Goal: Find specific page/section: Find specific page/section

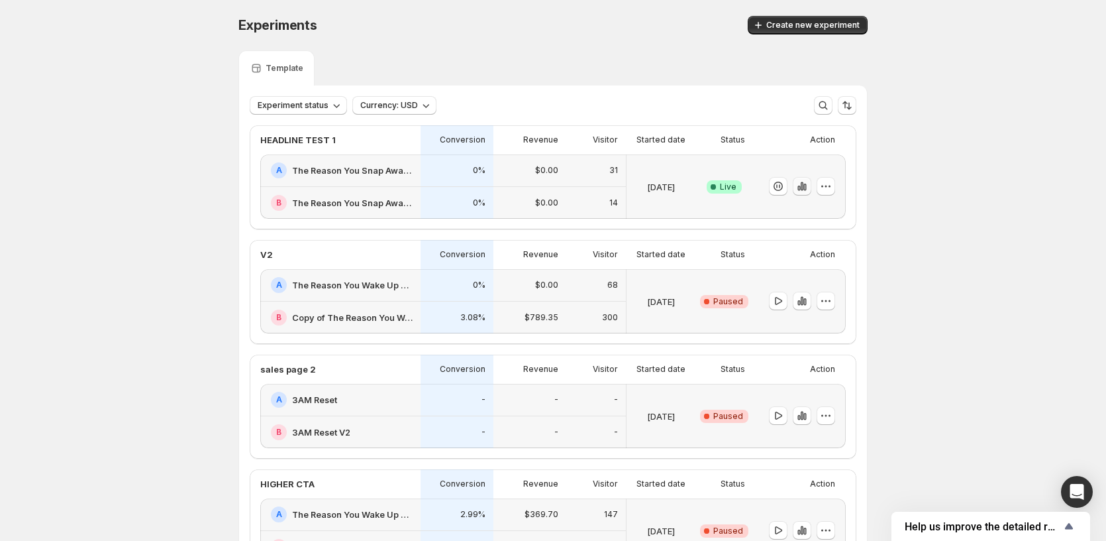
click at [808, 186] on icon "button" at bounding box center [802, 186] width 13 height 13
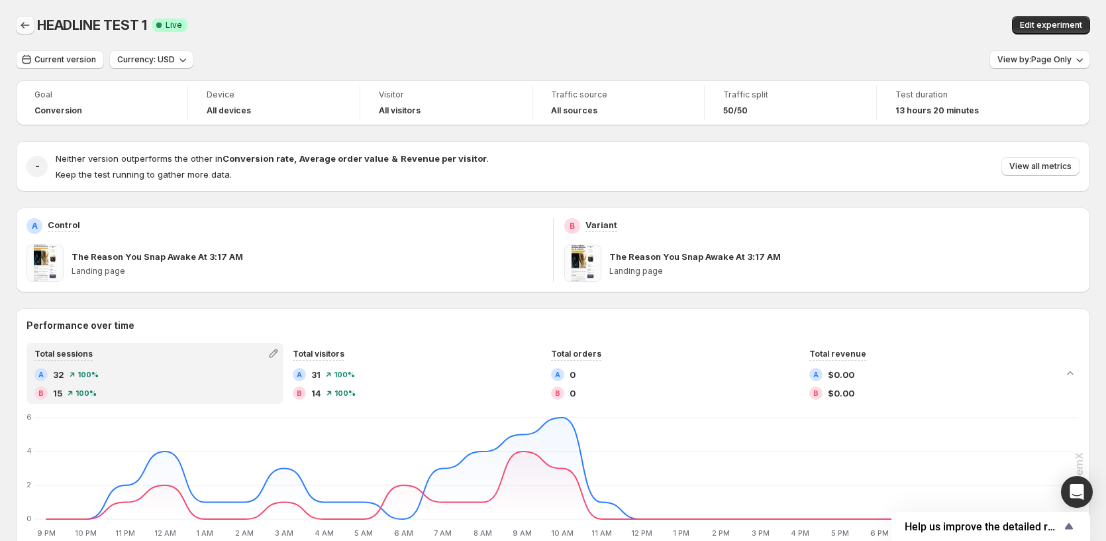
click at [31, 28] on icon "Back" at bounding box center [25, 25] width 13 height 13
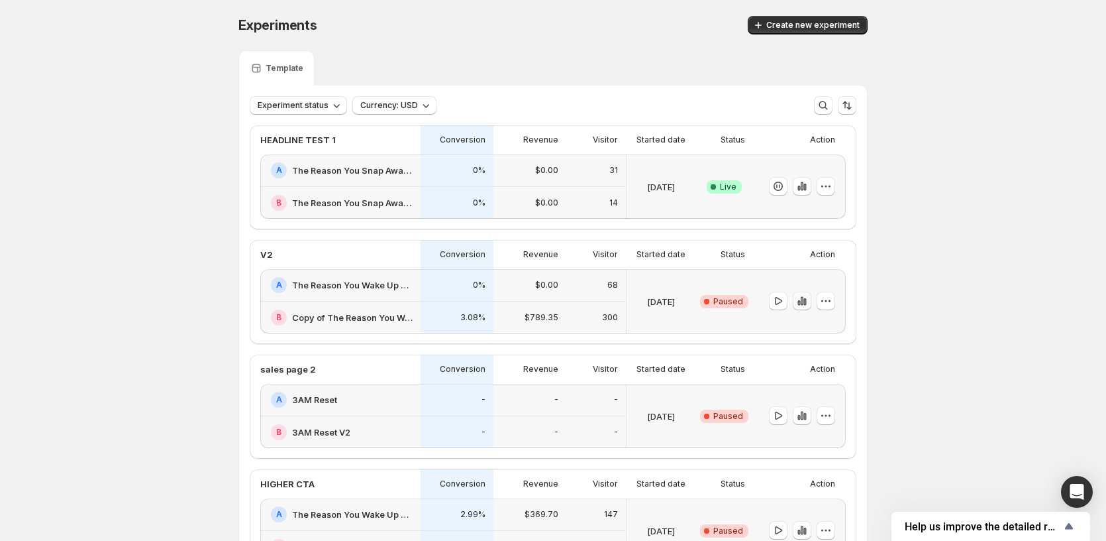
click at [806, 300] on icon "button" at bounding box center [802, 300] width 13 height 13
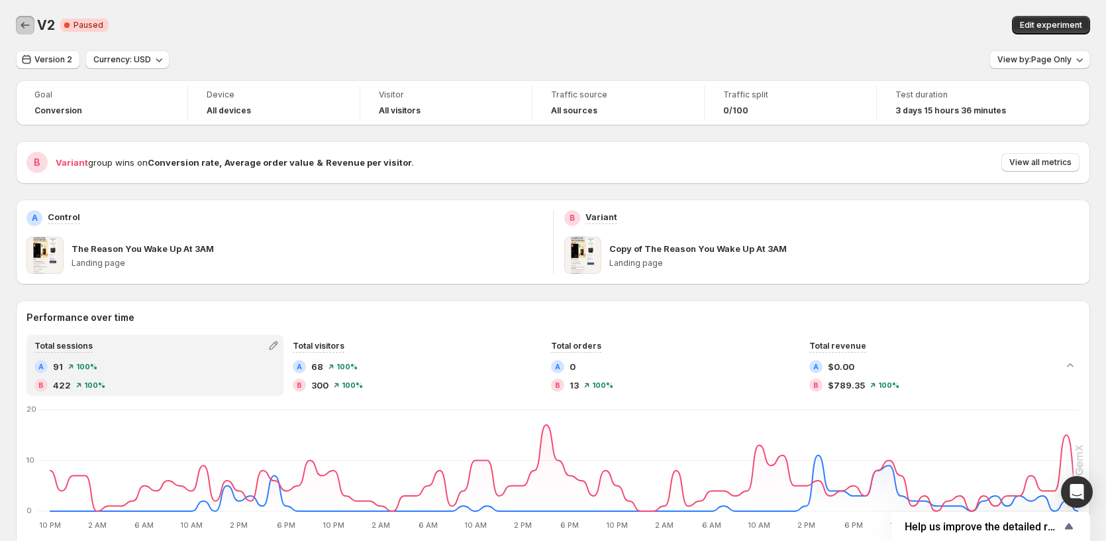
click at [29, 25] on icon "Back" at bounding box center [25, 25] width 13 height 13
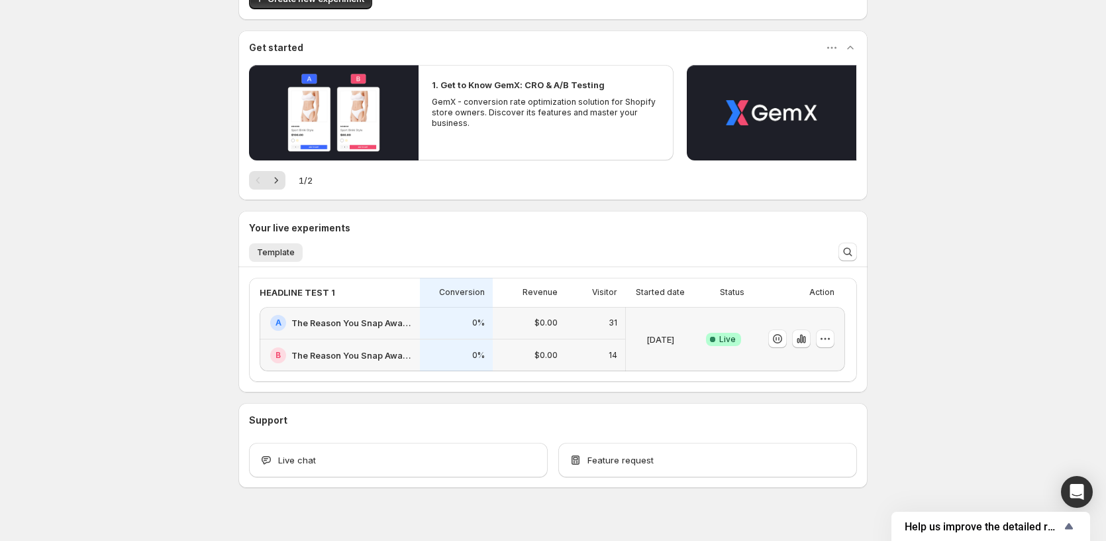
scroll to position [110, 0]
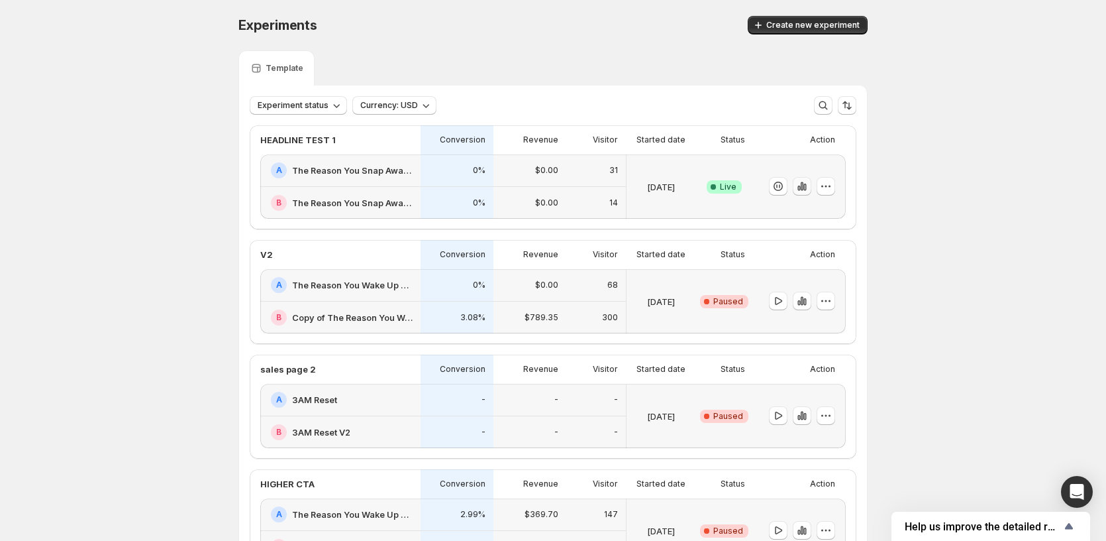
click at [806, 186] on icon "button" at bounding box center [805, 187] width 3 height 7
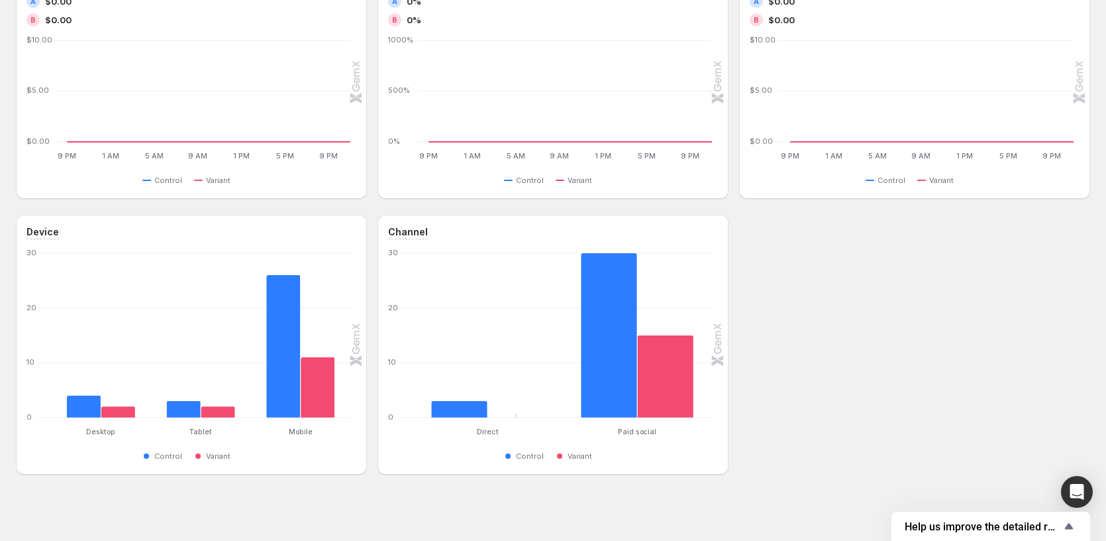
scroll to position [632, 0]
